Goal: Transaction & Acquisition: Purchase product/service

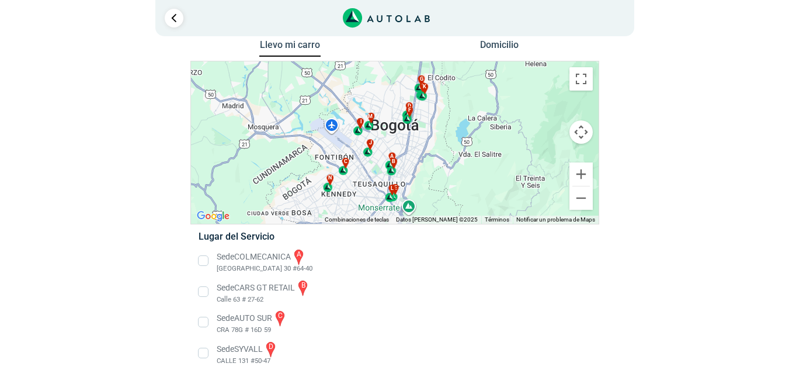
scroll to position [7, 0]
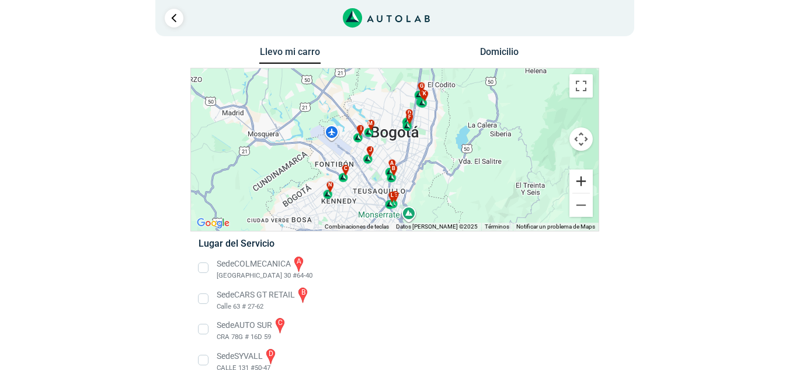
click at [574, 185] on button "Ampliar" at bounding box center [581, 180] width 23 height 23
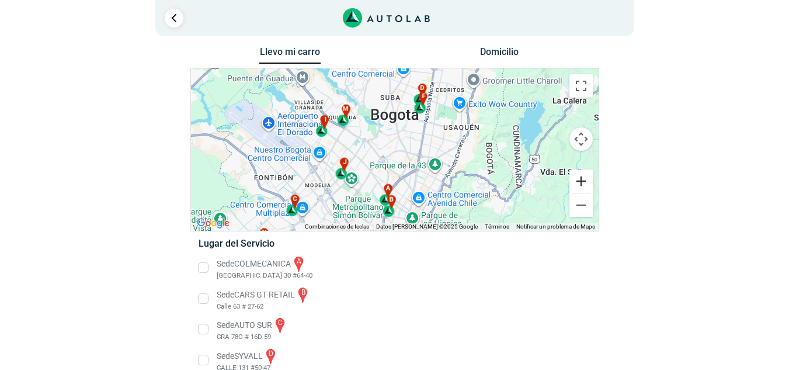
click at [574, 185] on button "Ampliar" at bounding box center [581, 180] width 23 height 23
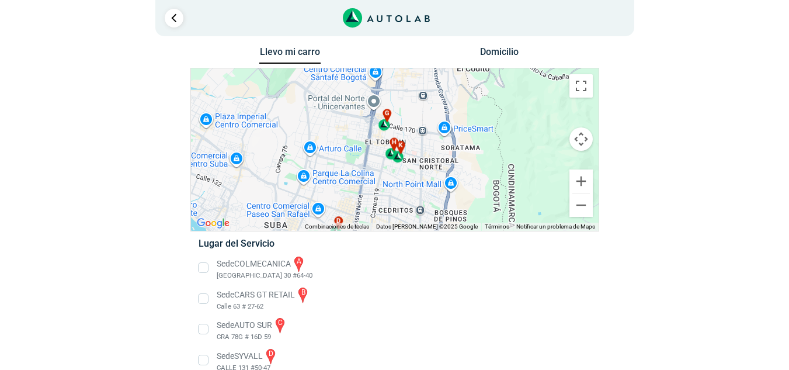
drag, startPoint x: 374, startPoint y: 122, endPoint x: 264, endPoint y: 313, distance: 220.6
click at [264, 313] on div "Llevo mi carro [GEOGRAPHIC_DATA] ← Mover a la izquierda → Mover a la derecha ↑ …" at bounding box center [394, 369] width 409 height 651
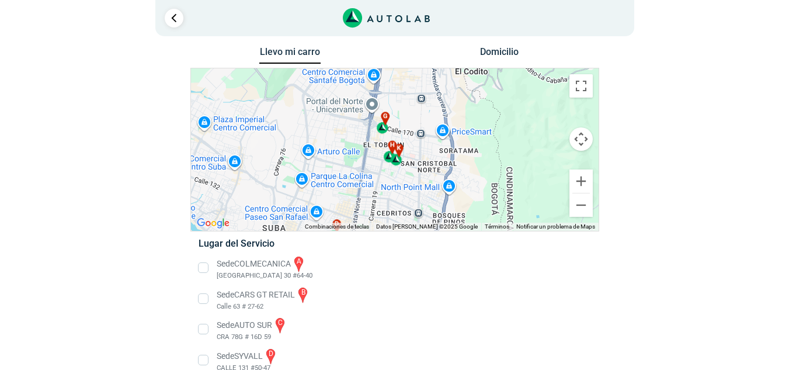
click at [383, 132] on div "g" at bounding box center [382, 123] width 13 height 22
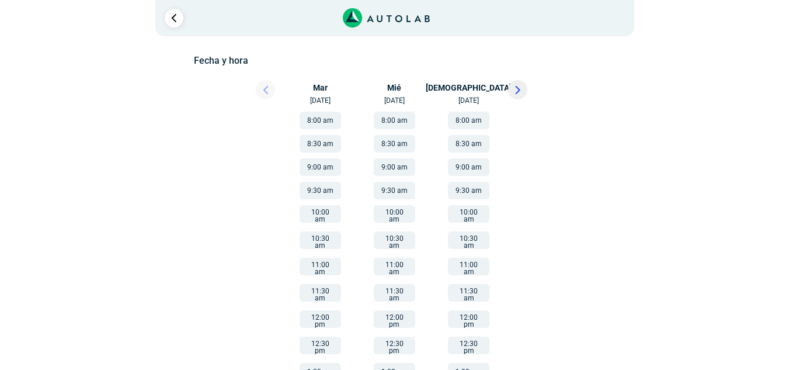
scroll to position [175, 0]
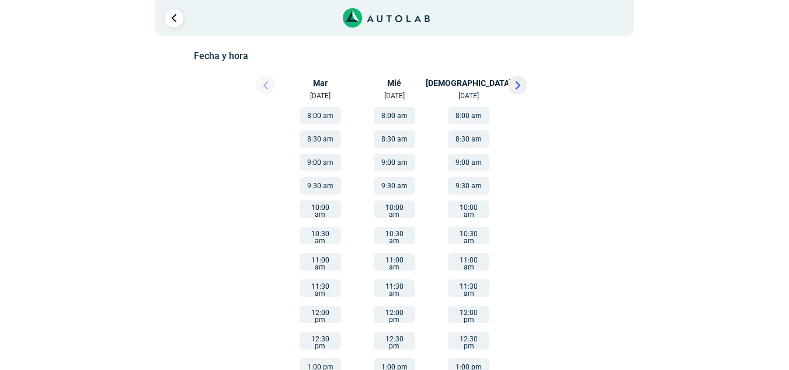
click at [513, 95] on div at bounding box center [534, 88] width 70 height 26
click at [513, 92] on button at bounding box center [517, 84] width 19 height 19
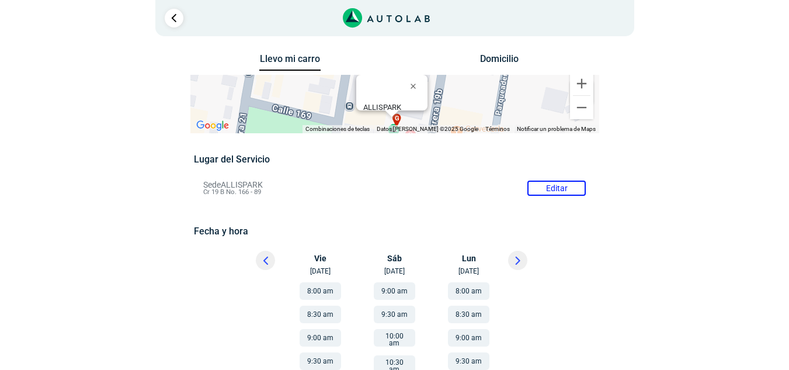
click at [266, 255] on button at bounding box center [265, 260] width 19 height 19
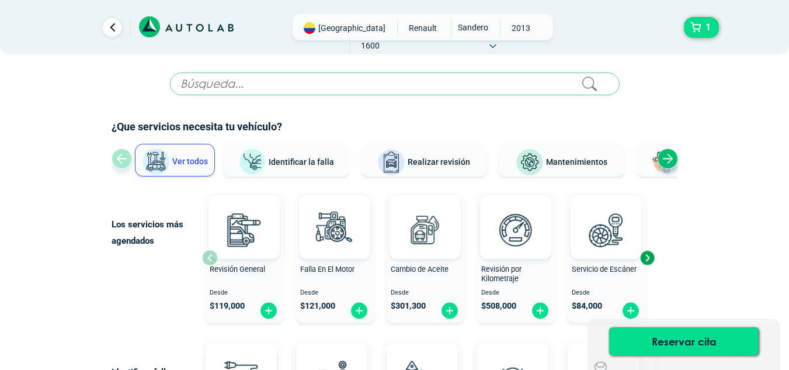
scroll to position [178, 0]
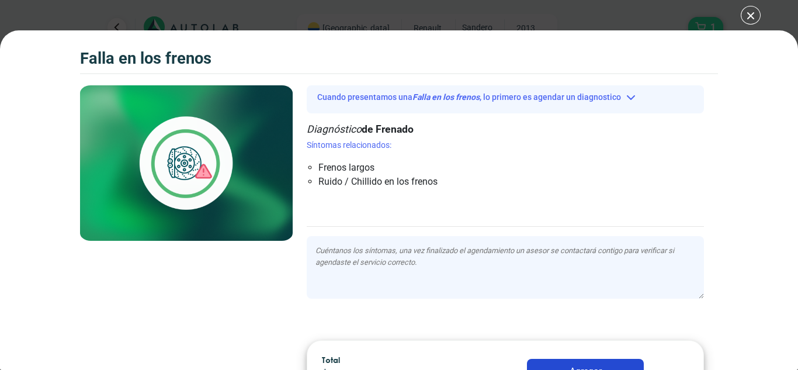
click at [754, 6] on div "Falla en los frenos 1 Falla en los frenos Cuando presentamos una" at bounding box center [399, 185] width 798 height 370
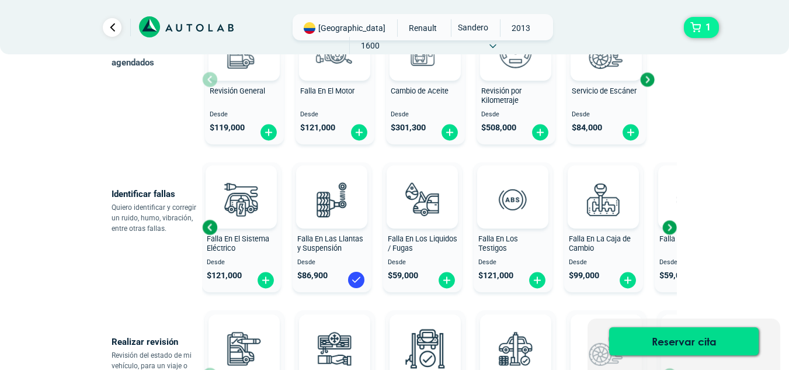
click at [706, 36] on span "1" at bounding box center [708, 28] width 11 height 20
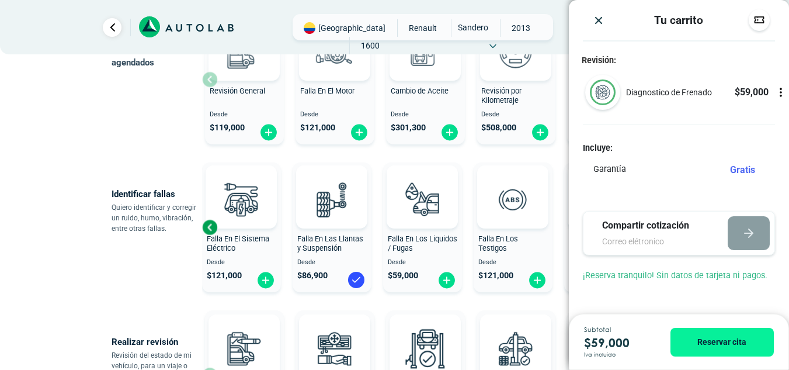
click at [595, 18] on img "Close" at bounding box center [599, 21] width 12 height 12
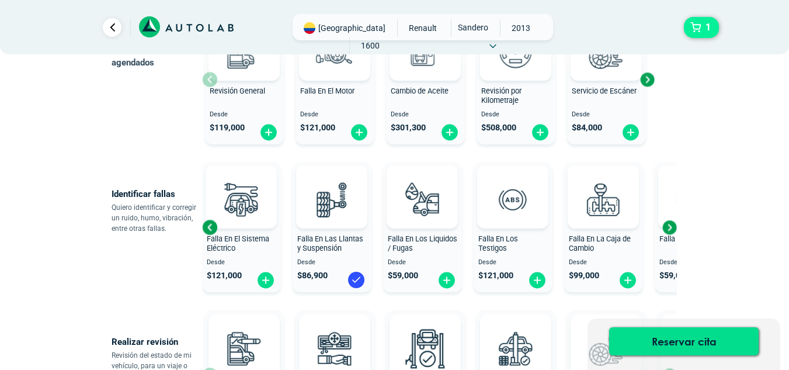
click at [705, 36] on span "1" at bounding box center [708, 28] width 11 height 20
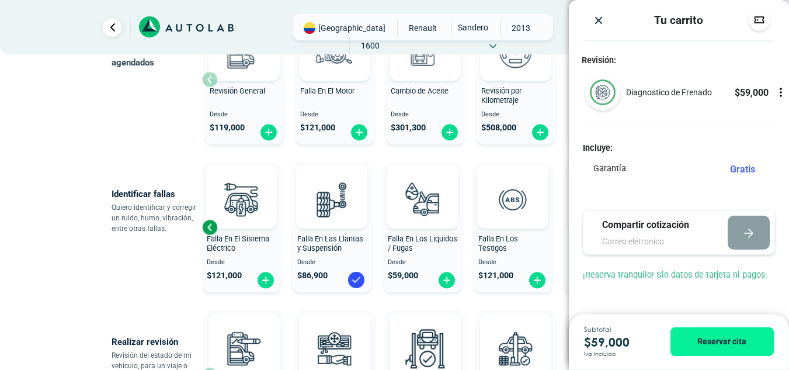
click at [598, 20] on img "Close" at bounding box center [599, 21] width 12 height 12
